Goal: Find specific page/section: Find specific page/section

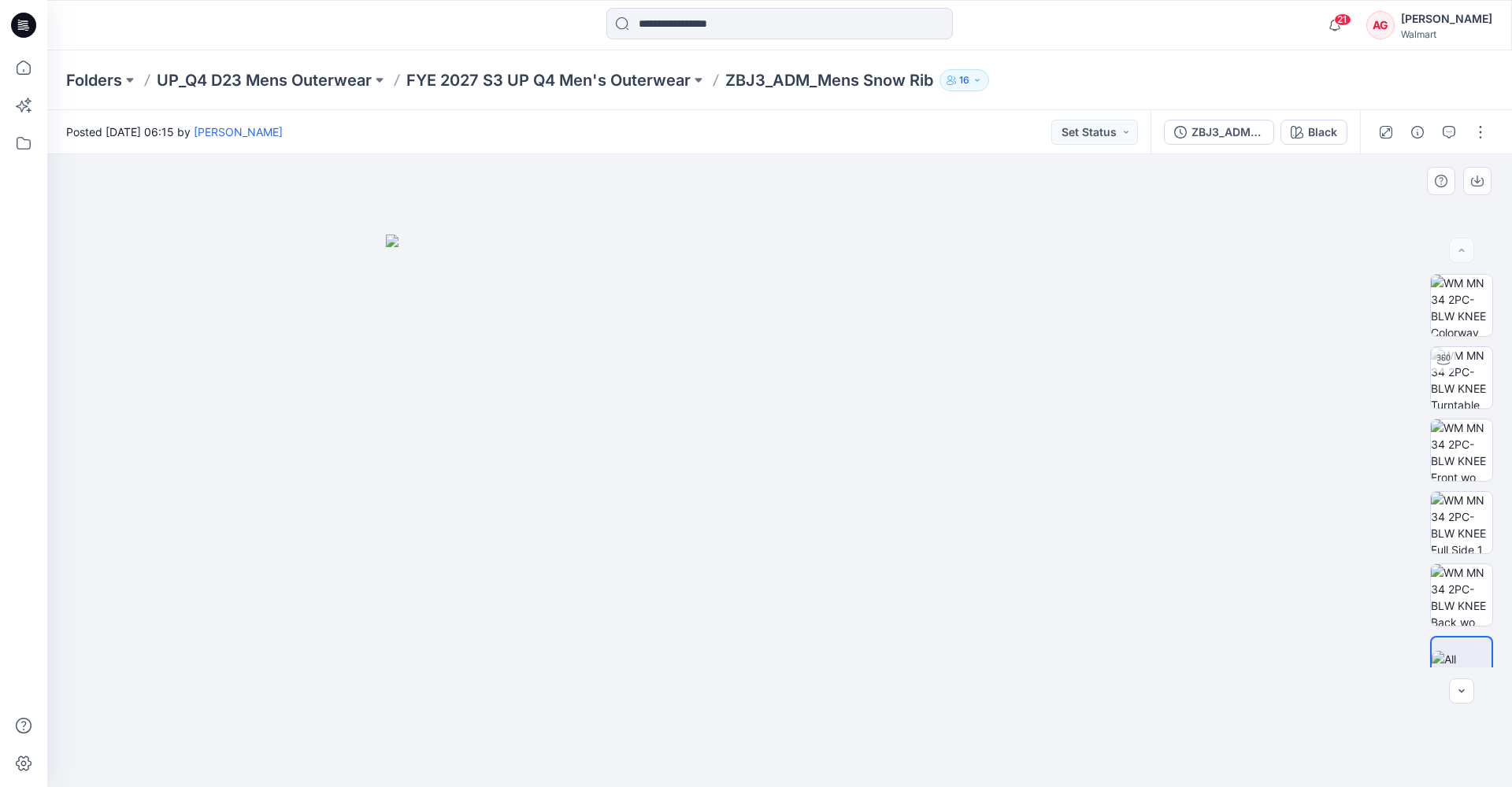
click at [808, 458] on img at bounding box center [779, 512] width 787 height 553
drag, startPoint x: 843, startPoint y: 473, endPoint x: 721, endPoint y: 491, distance: 123.3
click at [721, 491] on img at bounding box center [779, 512] width 787 height 553
click at [1024, 528] on img at bounding box center [1462, 564] width 62 height 62
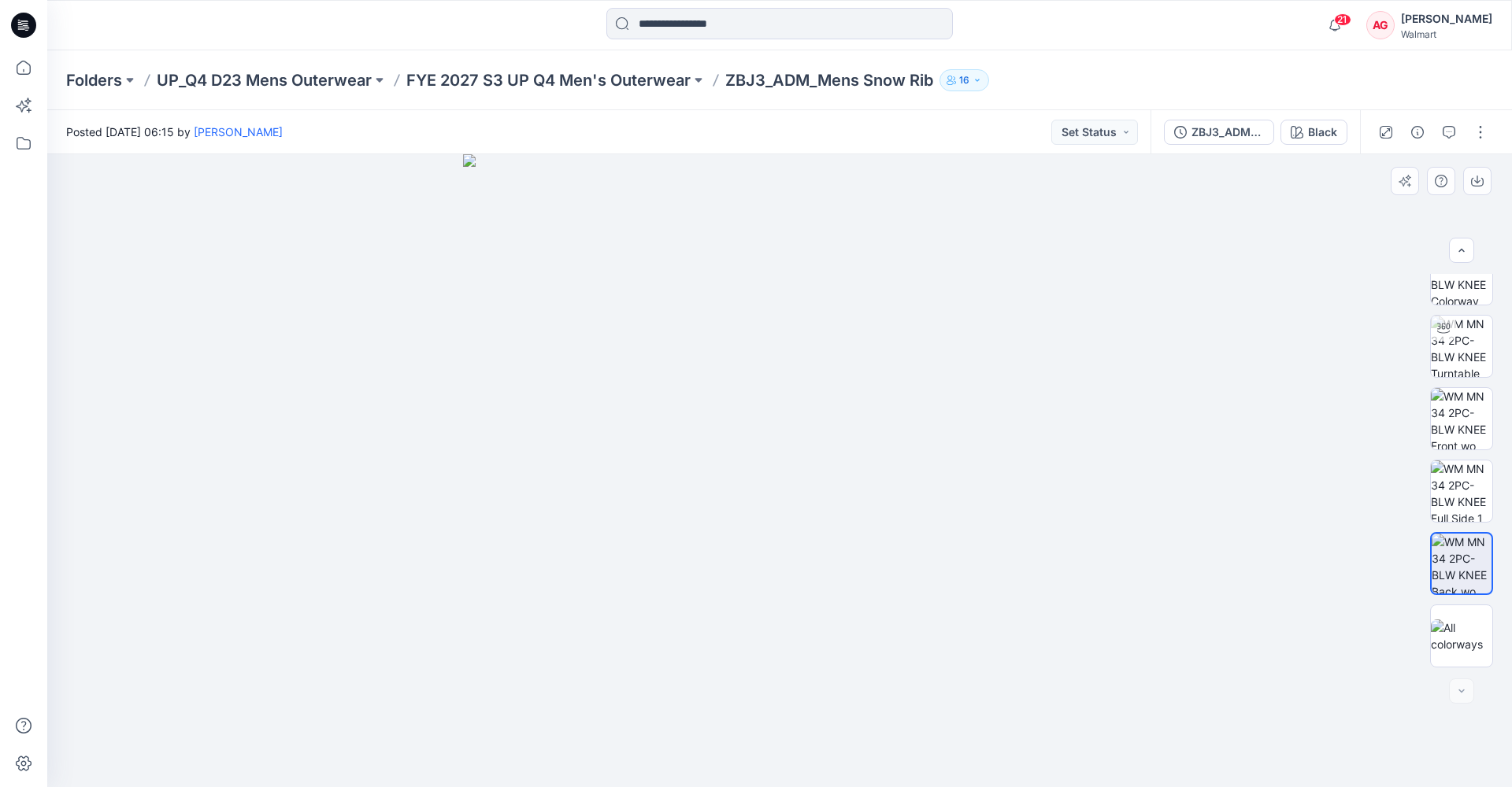
drag, startPoint x: 804, startPoint y: 698, endPoint x: 809, endPoint y: 658, distance: 40.3
click at [801, 528] on img at bounding box center [780, 470] width 633 height 633
click at [1024, 492] on img at bounding box center [1462, 491] width 62 height 62
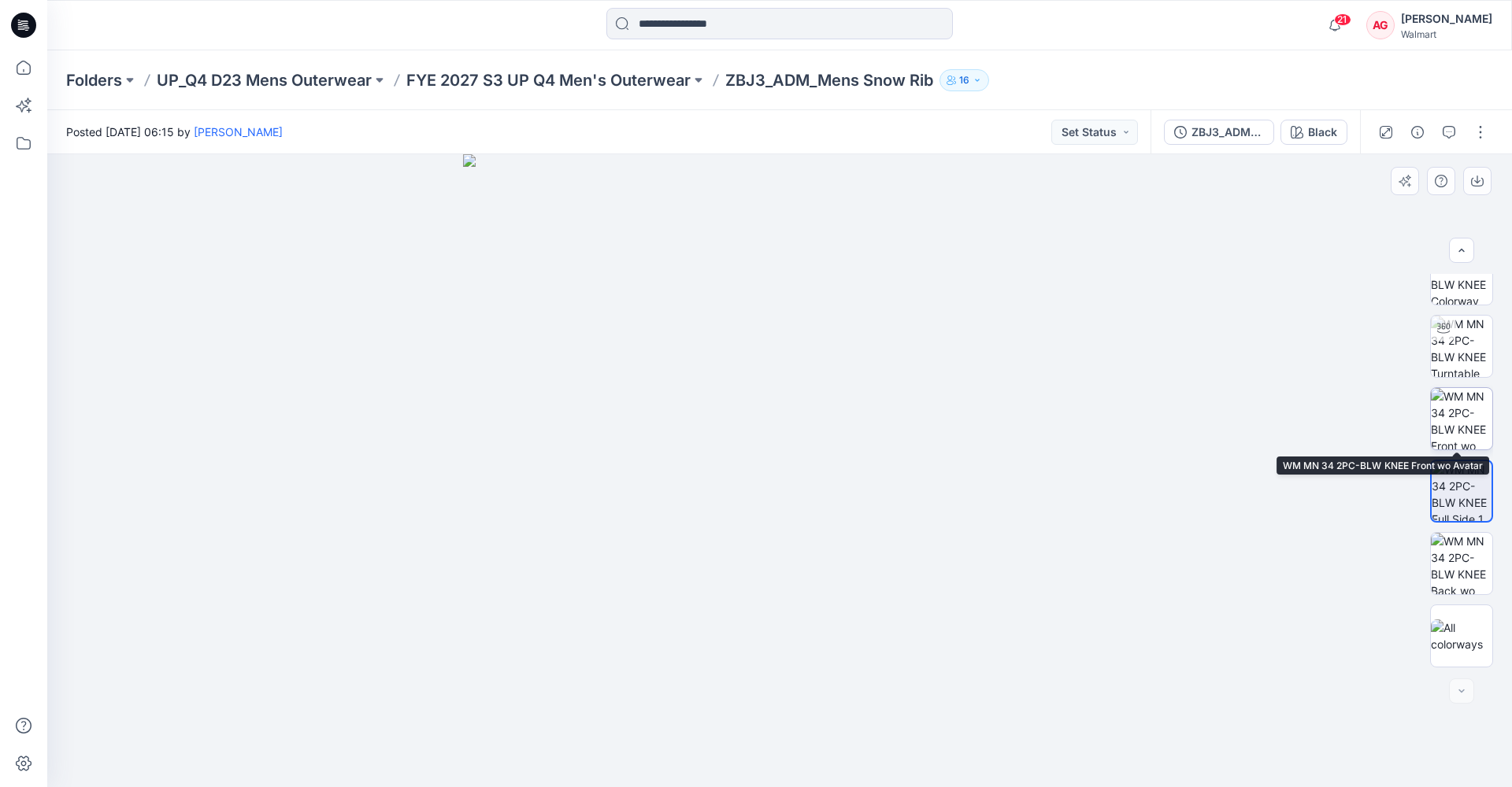
click at [1024, 416] on img at bounding box center [1462, 419] width 62 height 62
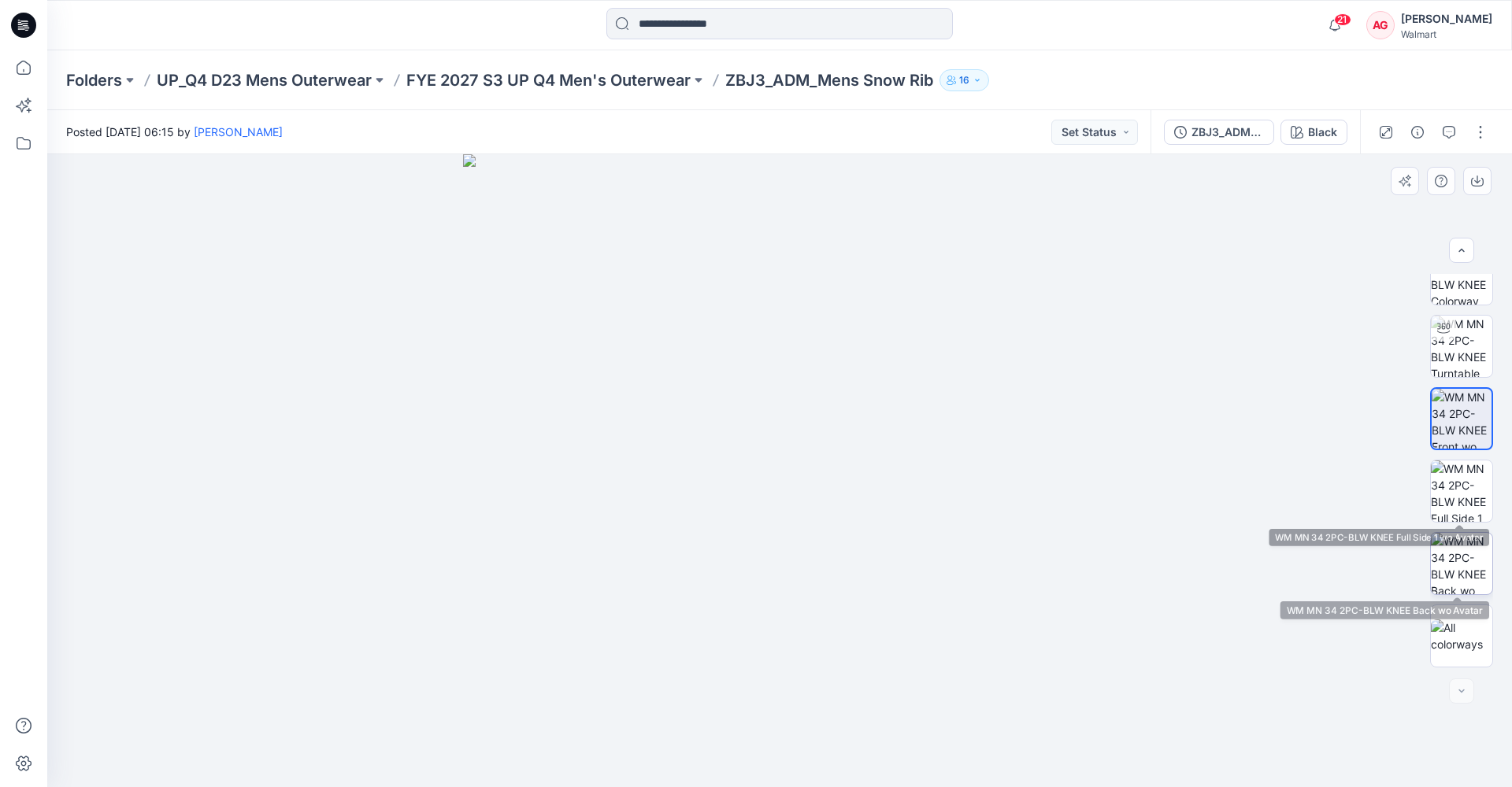
click at [1024, 528] on img at bounding box center [1462, 564] width 62 height 62
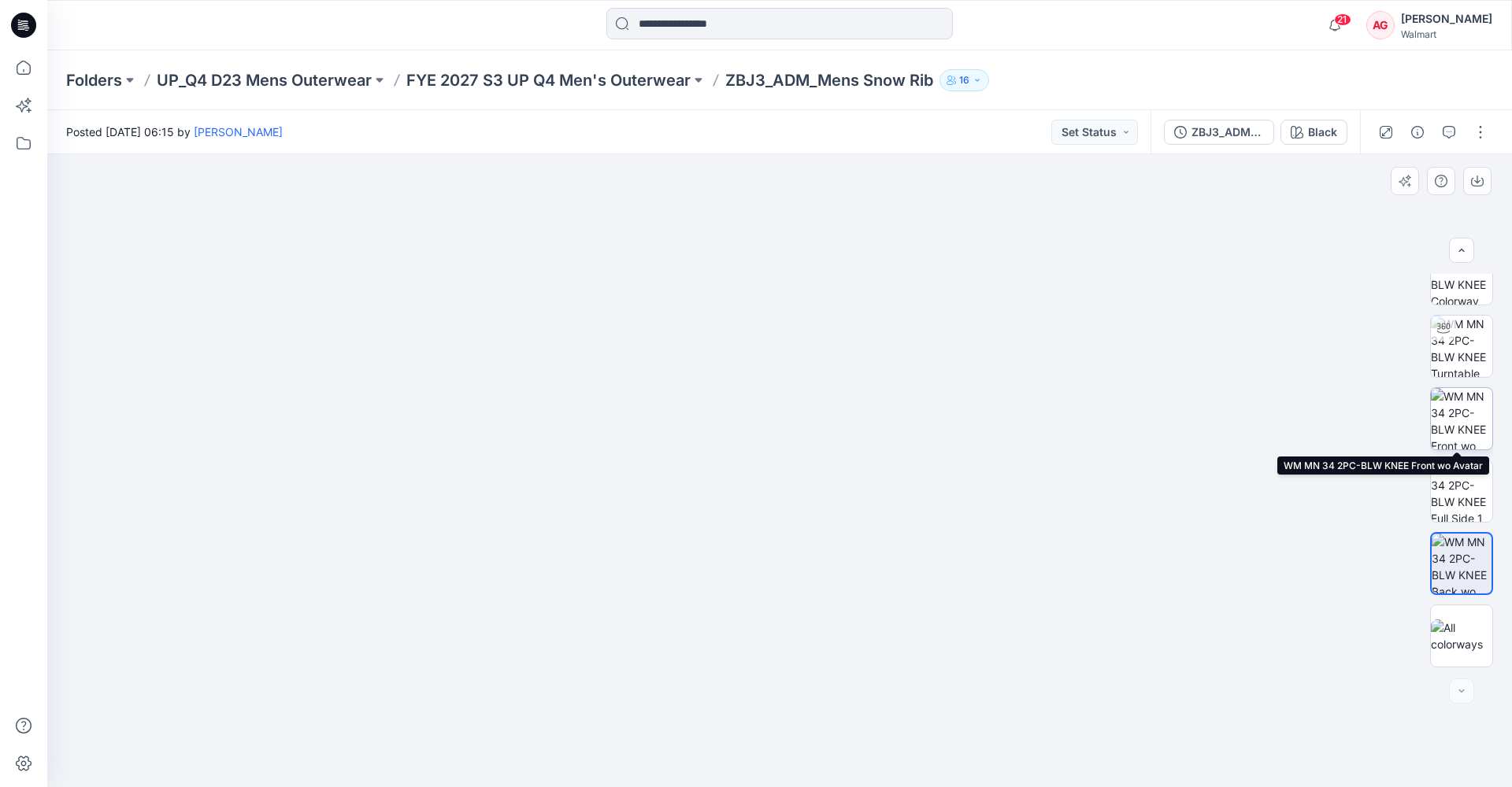
click at [1024, 411] on img at bounding box center [1462, 419] width 62 height 62
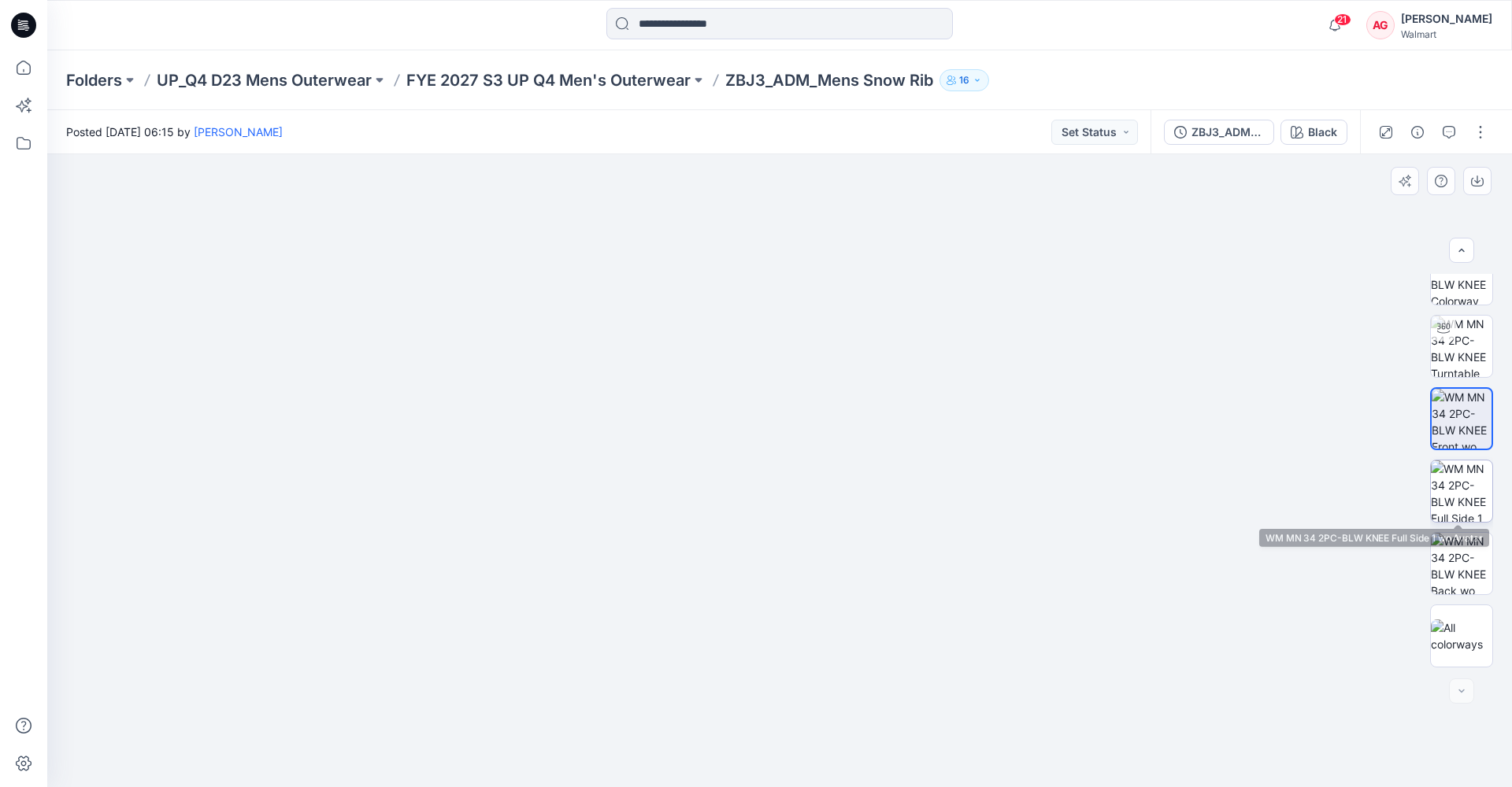
click at [1024, 493] on img at bounding box center [1462, 491] width 62 height 62
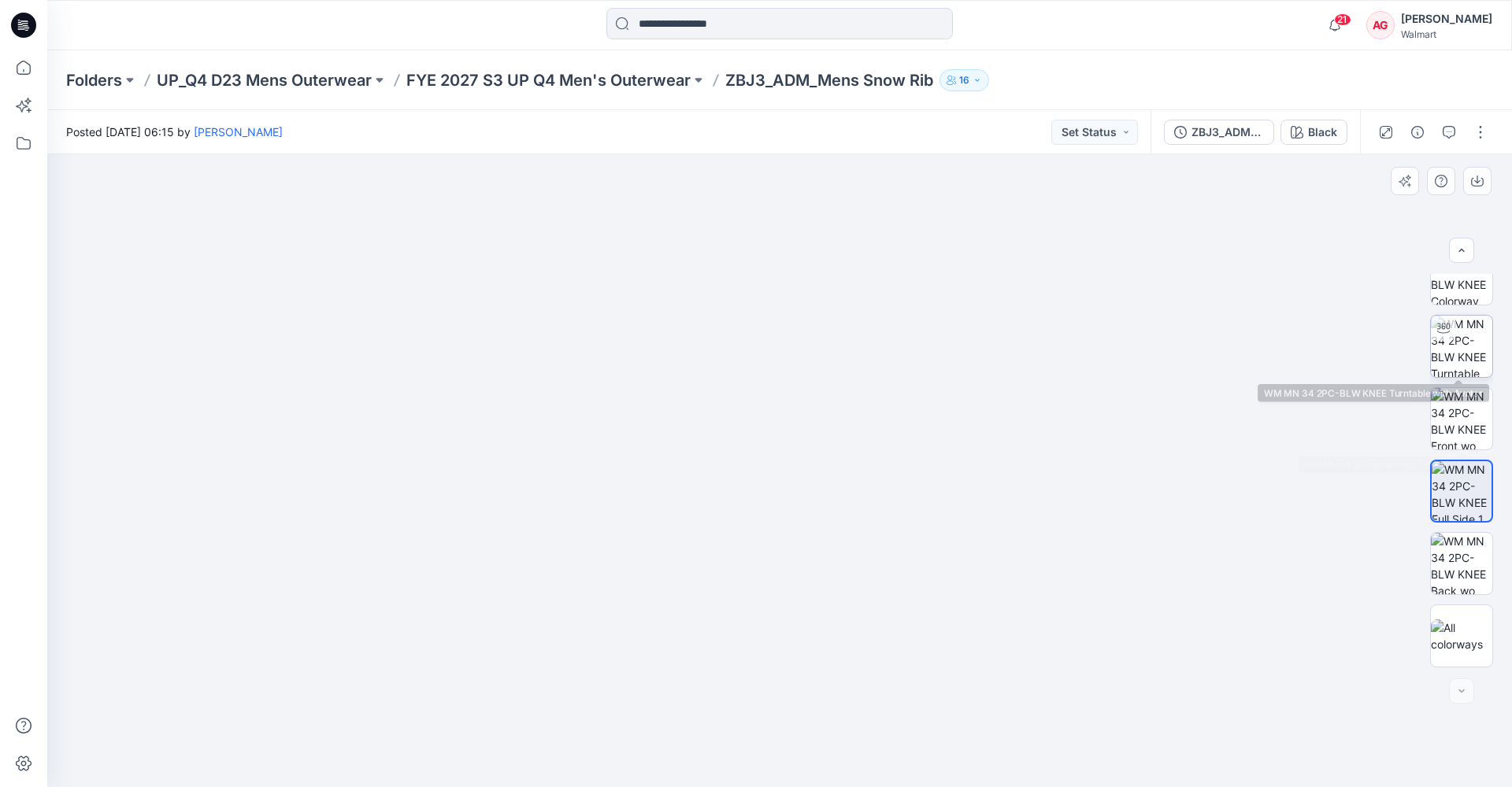
click at [1024, 332] on img at bounding box center [1462, 347] width 62 height 62
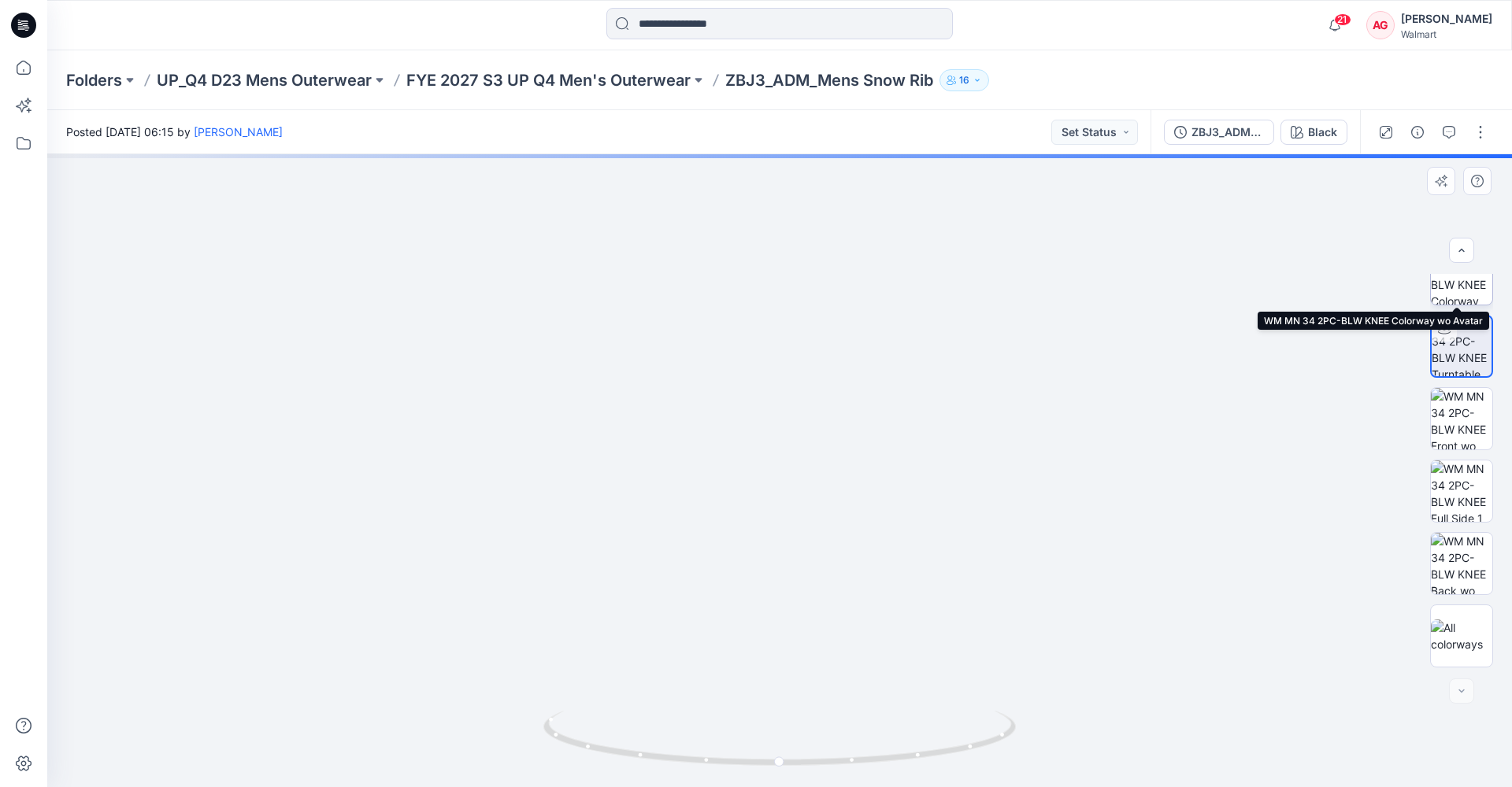
click at [1024, 291] on img at bounding box center [1462, 275] width 62 height 62
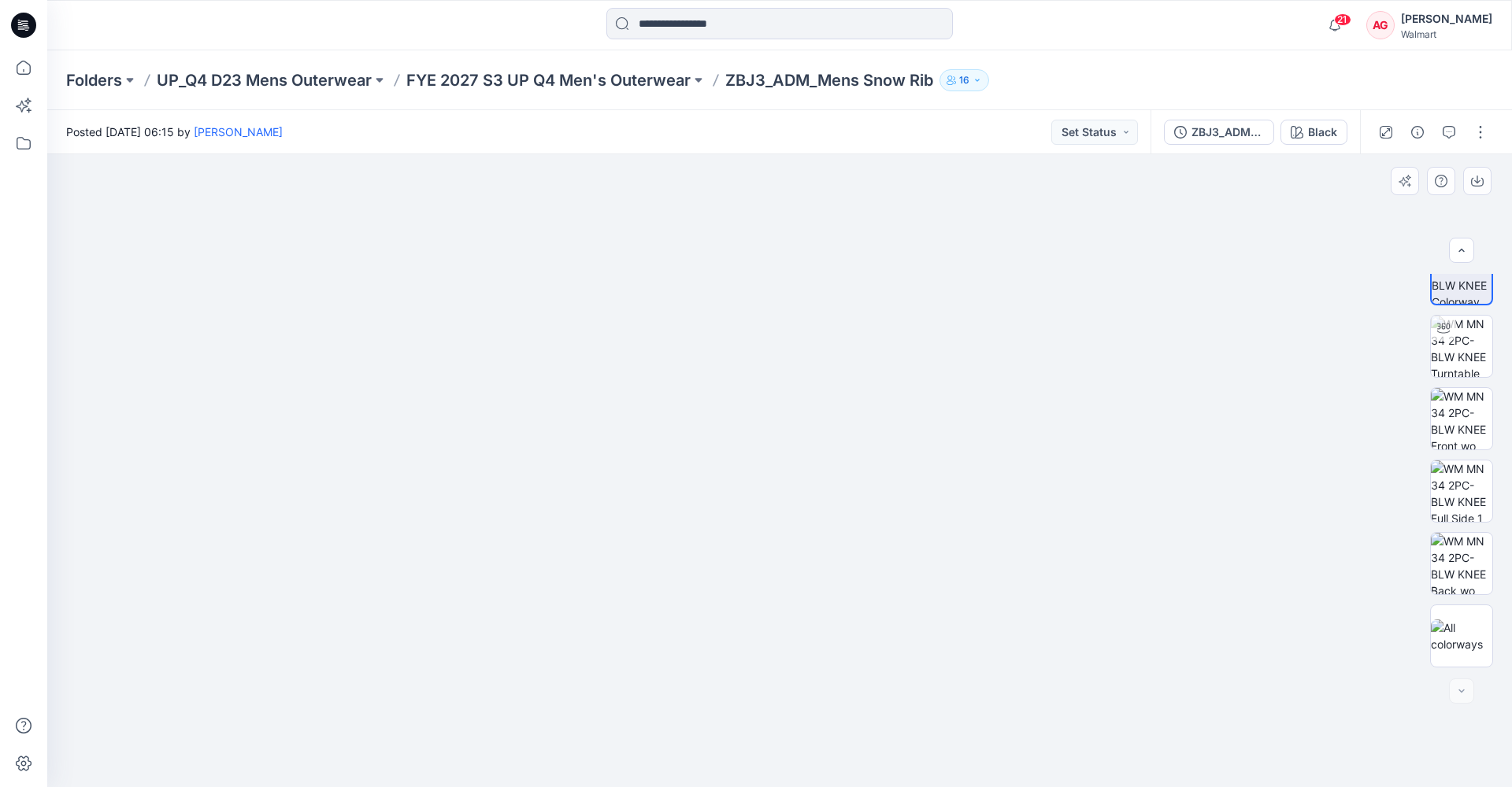
click at [835, 154] on img at bounding box center [780, 154] width 633 height 0
drag, startPoint x: 839, startPoint y: 674, endPoint x: 833, endPoint y: 695, distance: 21.8
click at [833, 94] on img at bounding box center [779, 94] width 787 height 0
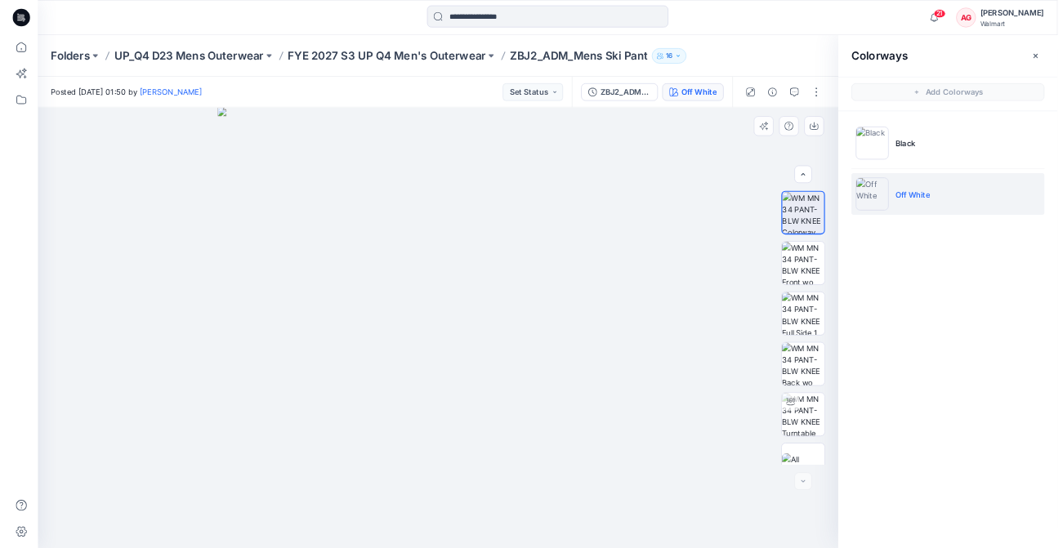
scroll to position [33, 0]
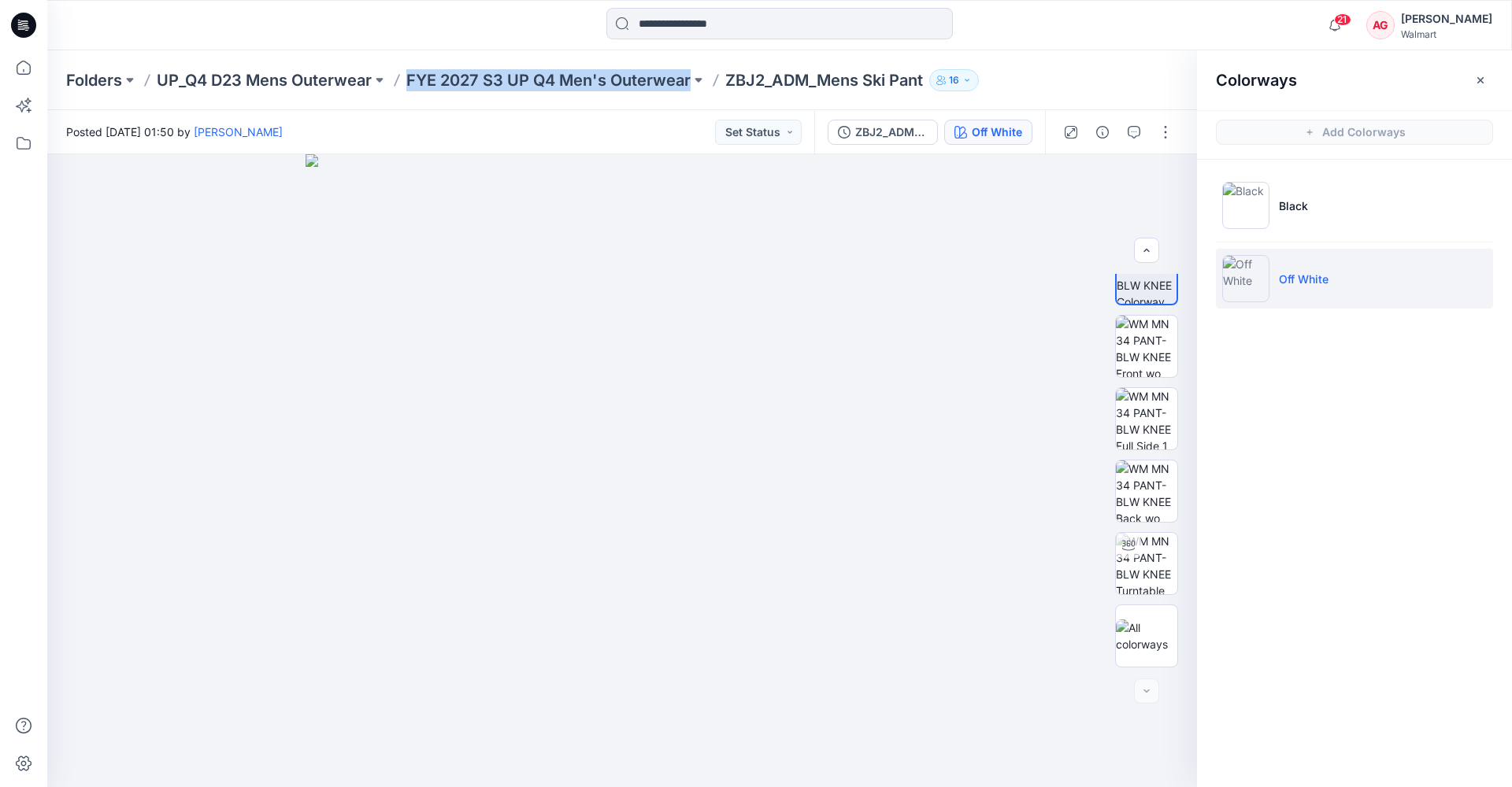
drag, startPoint x: 406, startPoint y: 80, endPoint x: 646, endPoint y: 97, distance: 240.6
click at [646, 97] on div "Folders UP_Q4 D23 Mens Outerwear FYE 2027 S3 UP Q4 Men's Outerwear ZBJ2_ADM_Men…" at bounding box center [780, 80] width 1465 height 60
copy p "FYE 2027 S3 UP Q4 Men's Outerwear"
click at [549, 86] on p "FYE 2027 S3 UP Q4 Men's Outerwear" at bounding box center [548, 80] width 284 height 22
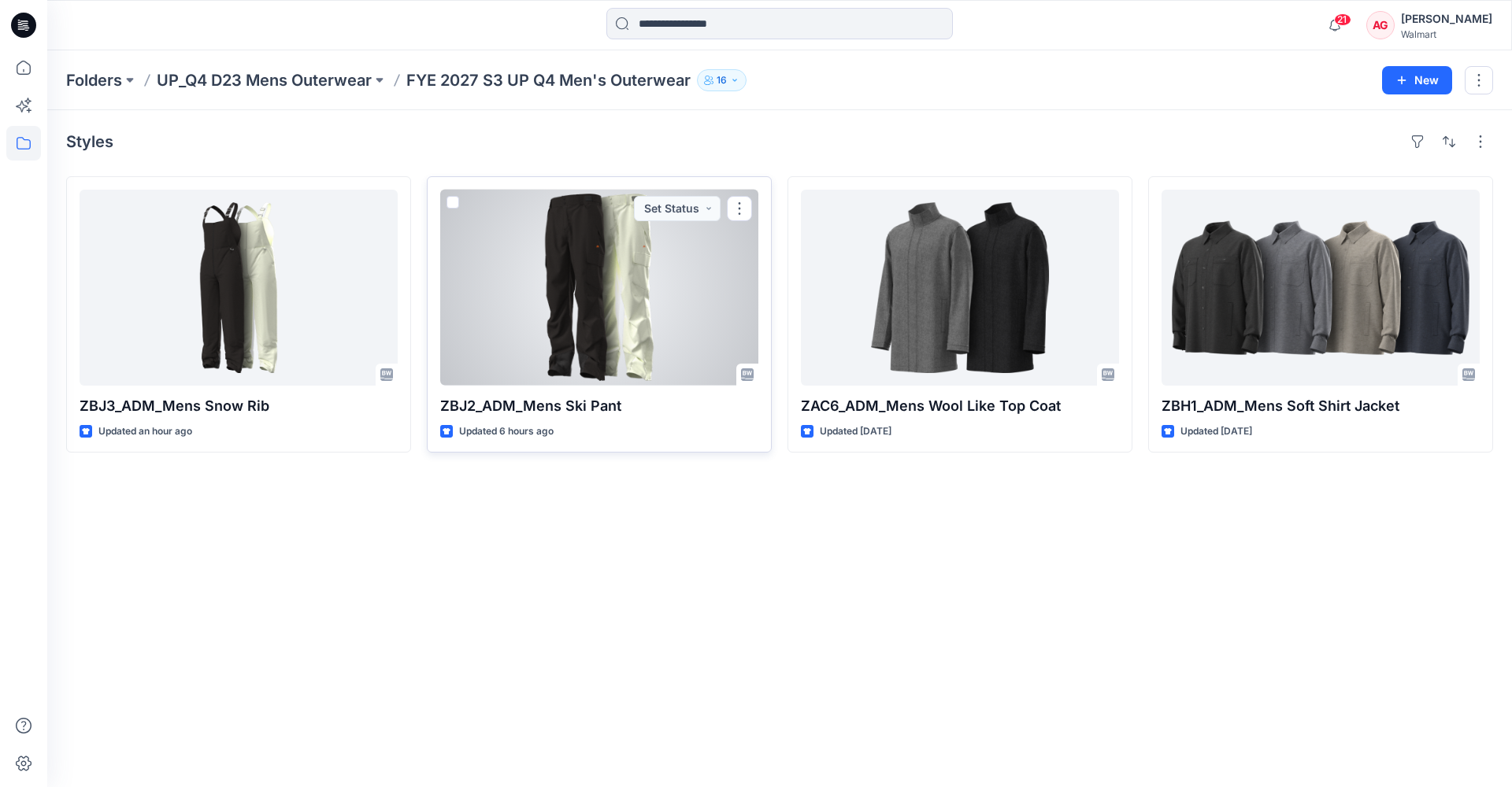
click at [579, 290] on div at bounding box center [599, 288] width 318 height 197
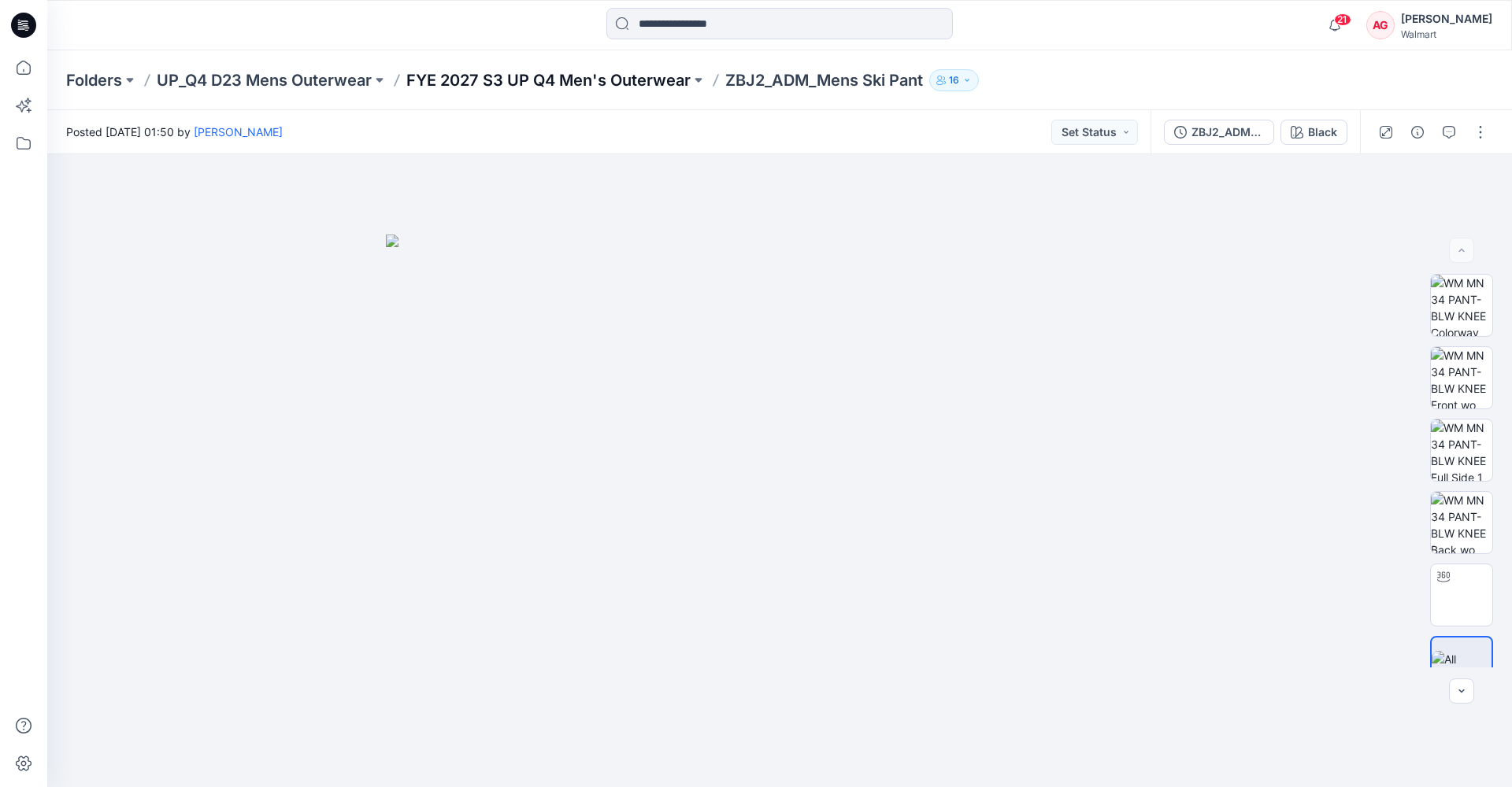
click at [580, 85] on p "FYE 2027 S3 UP Q4 Men's Outerwear" at bounding box center [548, 80] width 284 height 22
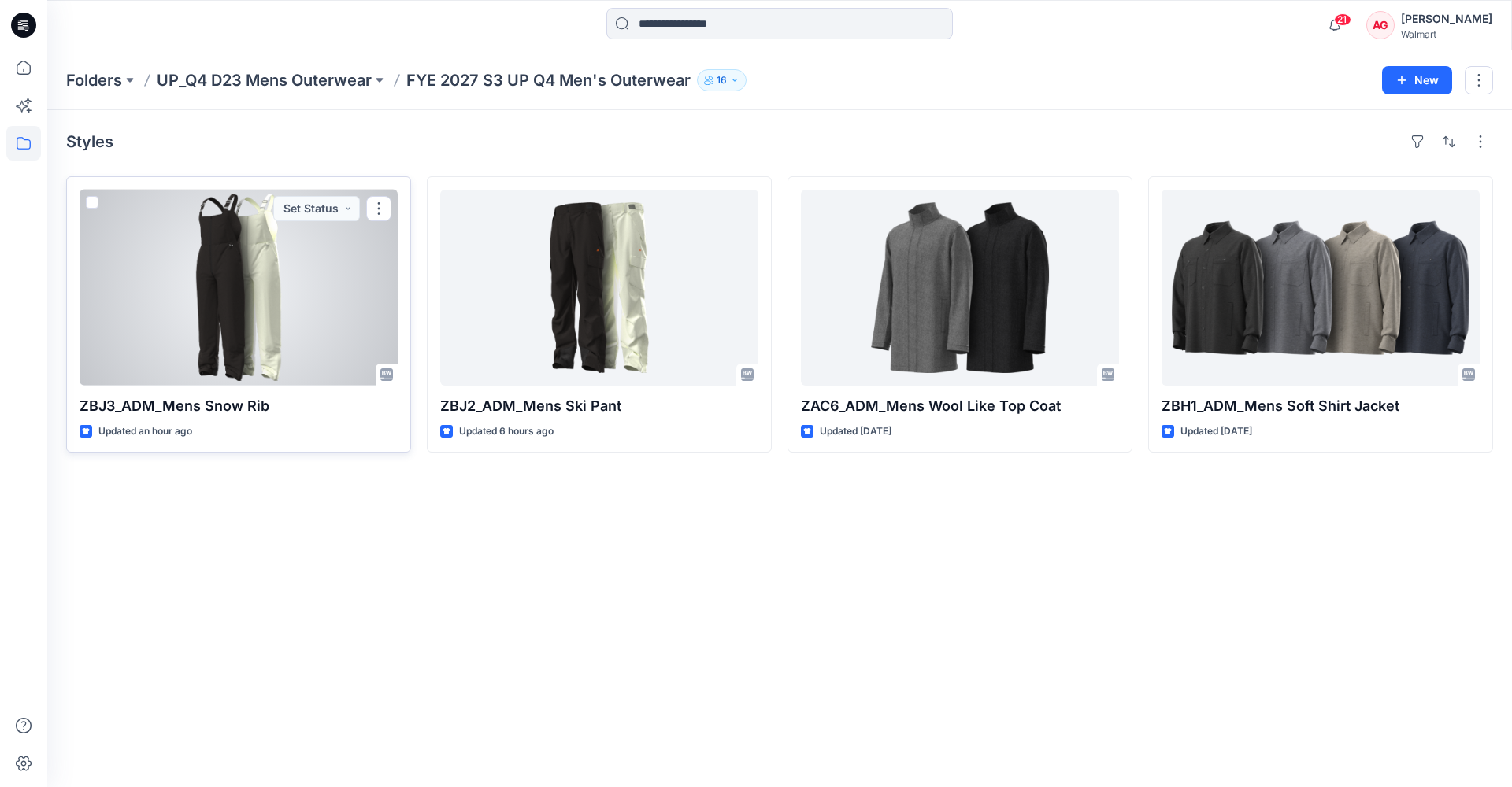
click at [183, 311] on div at bounding box center [239, 288] width 318 height 197
